Goal: Task Accomplishment & Management: Use online tool/utility

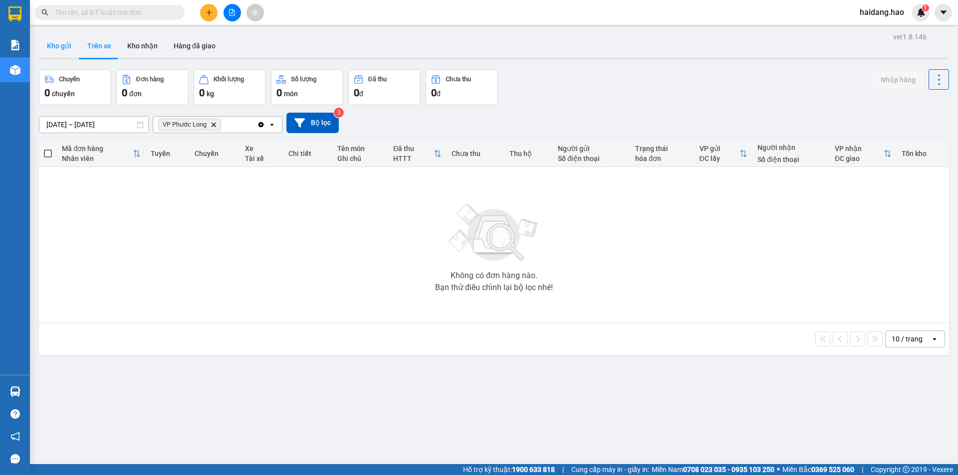
click at [52, 46] on button "Kho gửi" at bounding box center [59, 46] width 40 height 24
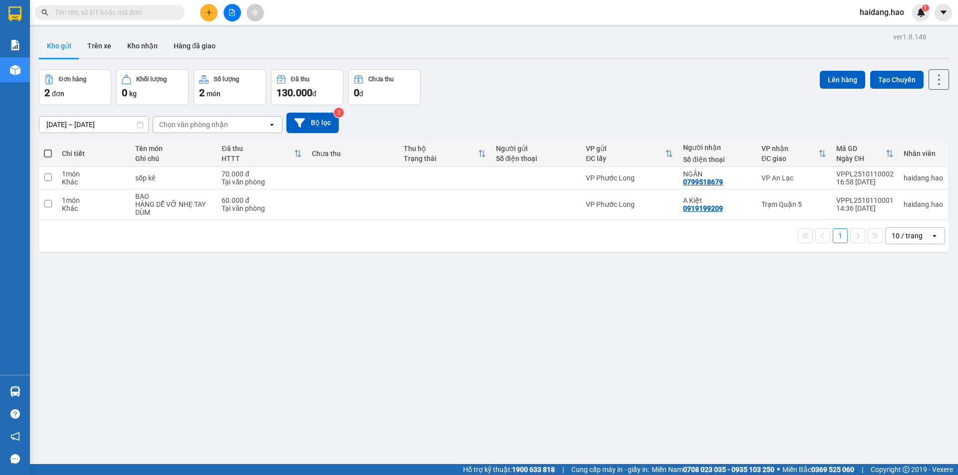
click at [51, 154] on span at bounding box center [48, 154] width 8 height 8
click at [48, 149] on input "checkbox" at bounding box center [48, 149] width 0 height 0
checkbox input "true"
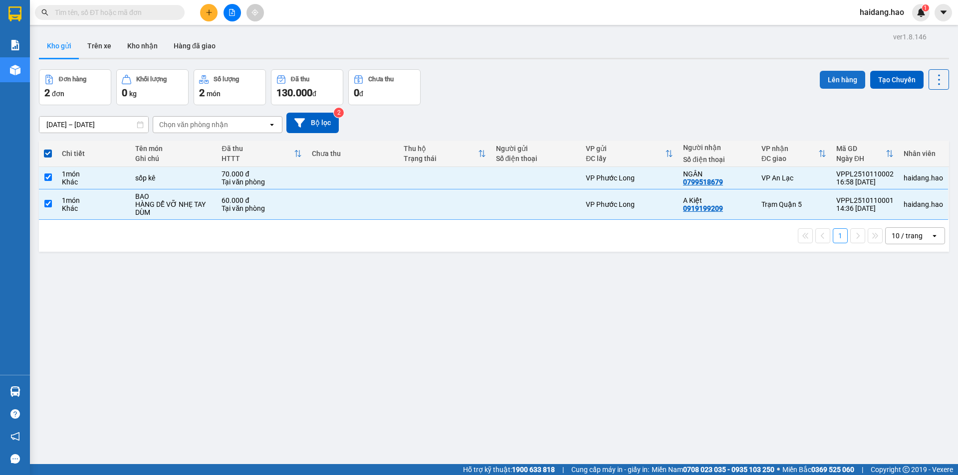
click at [844, 72] on button "Lên hàng" at bounding box center [842, 80] width 45 height 18
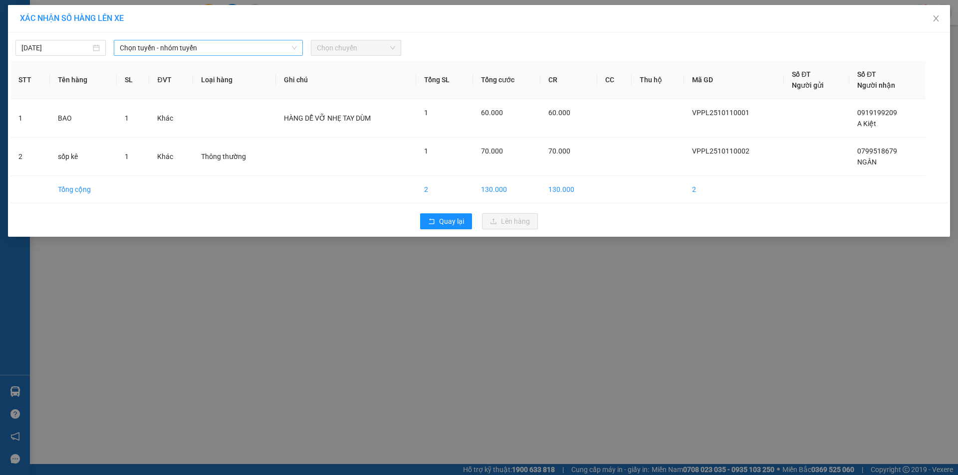
click at [200, 43] on span "Chọn tuyến - nhóm tuyến" at bounding box center [208, 47] width 177 height 15
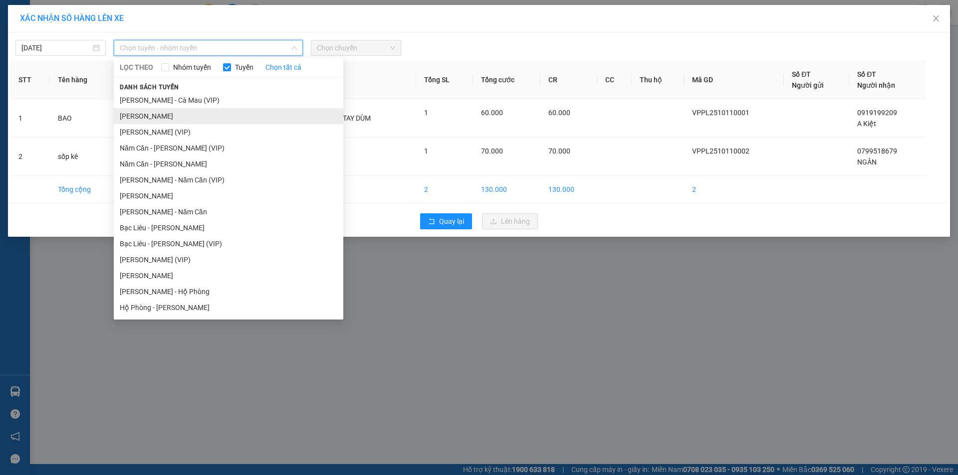
click at [203, 115] on li "[PERSON_NAME]" at bounding box center [228, 116] width 229 height 16
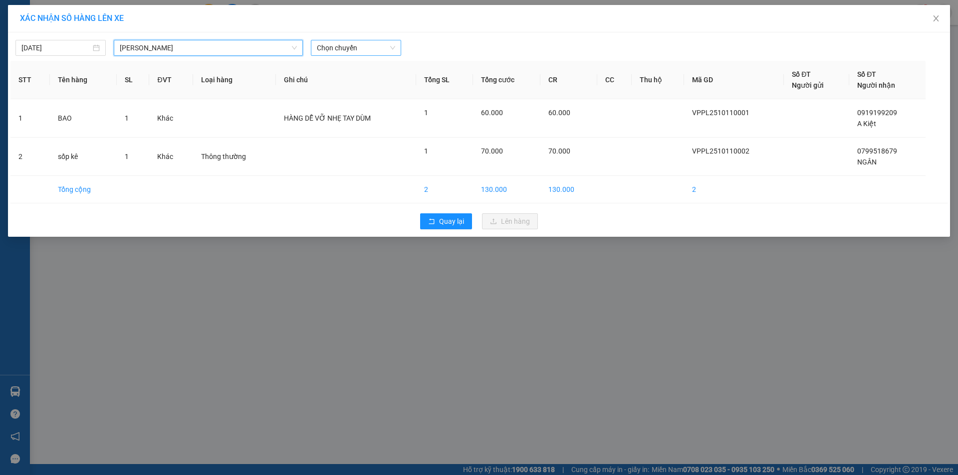
click at [363, 43] on span "Chọn chuyến" at bounding box center [356, 47] width 78 height 15
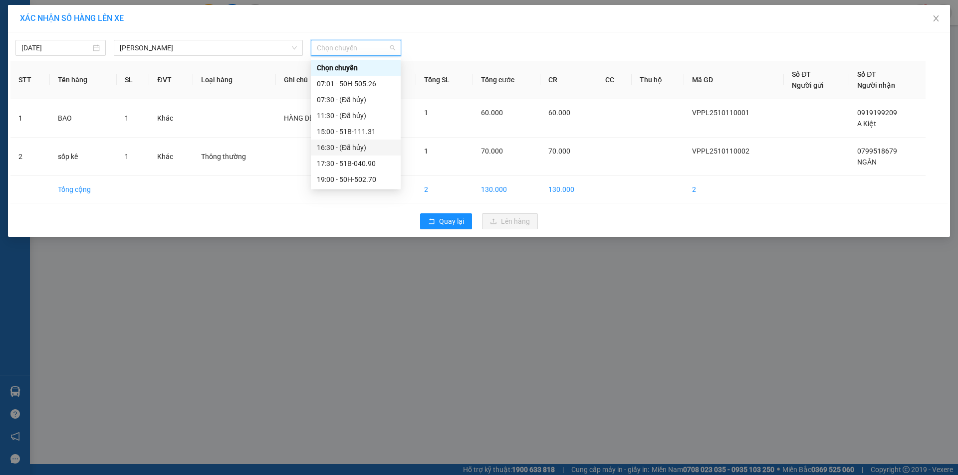
scroll to position [96, 0]
click at [363, 149] on div "22:00 - 50H-635.47" at bounding box center [356, 147] width 78 height 11
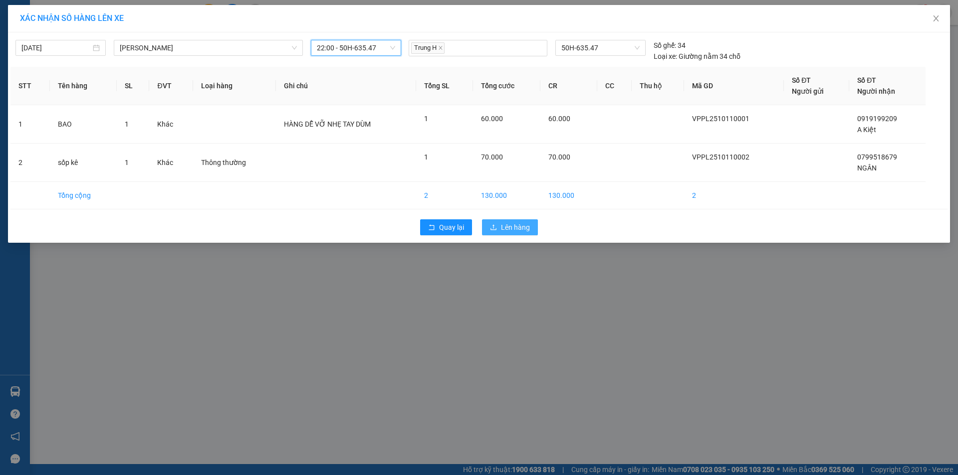
click at [521, 221] on button "Lên hàng" at bounding box center [510, 227] width 56 height 16
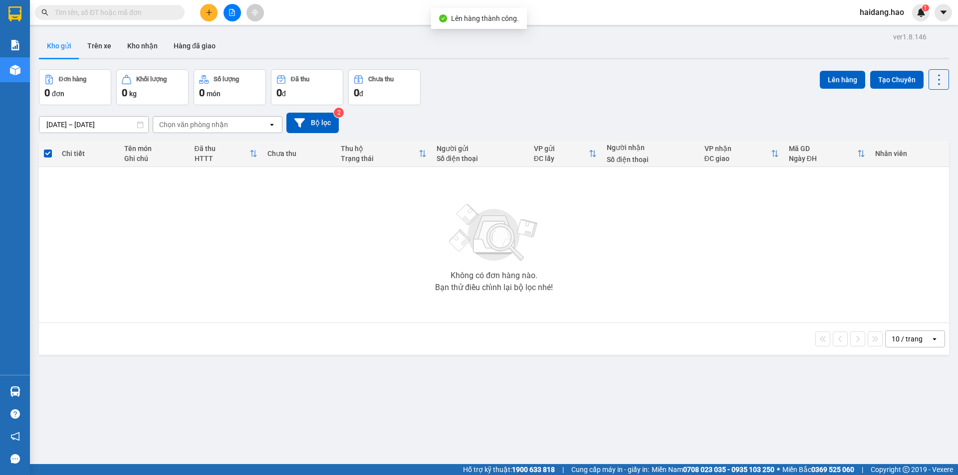
click at [571, 109] on div "[DATE] – [DATE] Press the down arrow key to interact with the calendar and sele…" at bounding box center [494, 122] width 910 height 35
